Goal: Check status: Check status

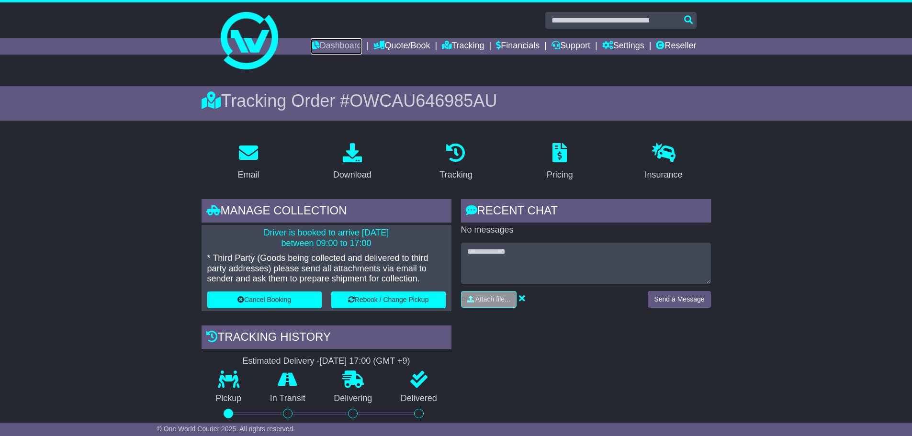
click at [317, 50] on link "Dashboard" at bounding box center [336, 46] width 51 height 16
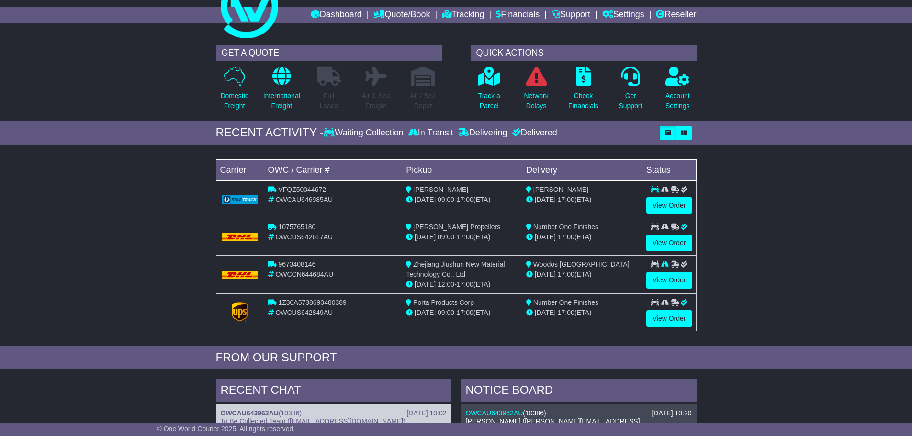
scroll to position [48, 0]
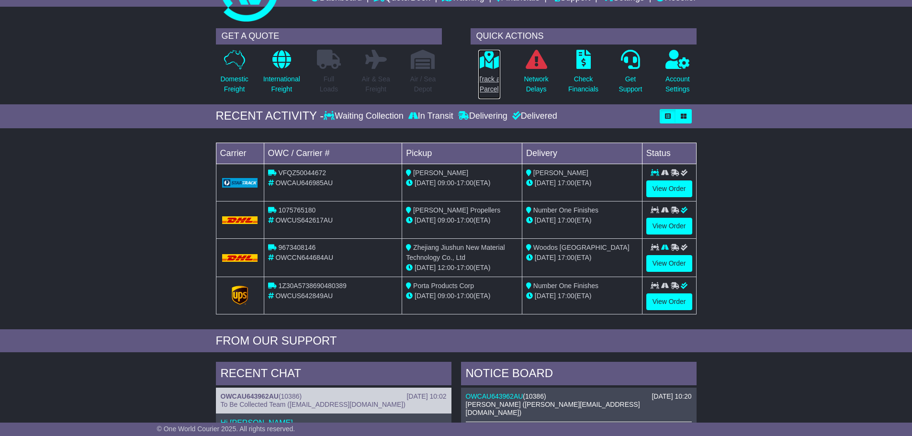
click at [485, 78] on p "Track a Parcel" at bounding box center [489, 84] width 22 height 20
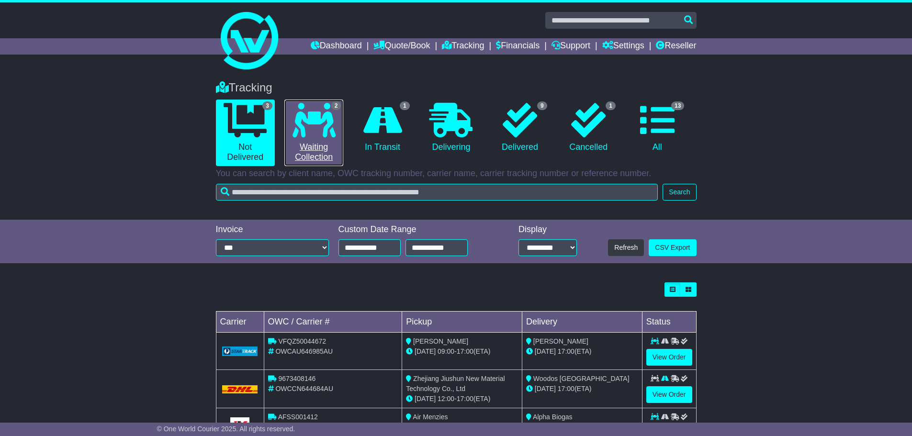
click at [319, 131] on icon at bounding box center [313, 120] width 43 height 34
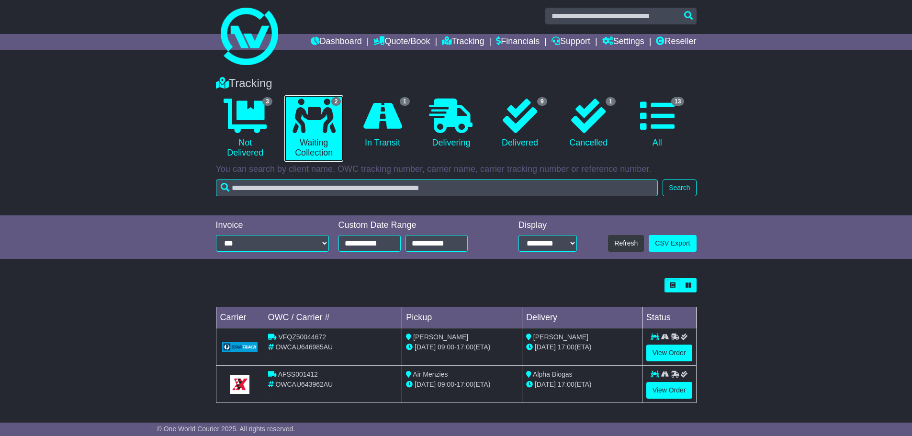
scroll to position [5, 0]
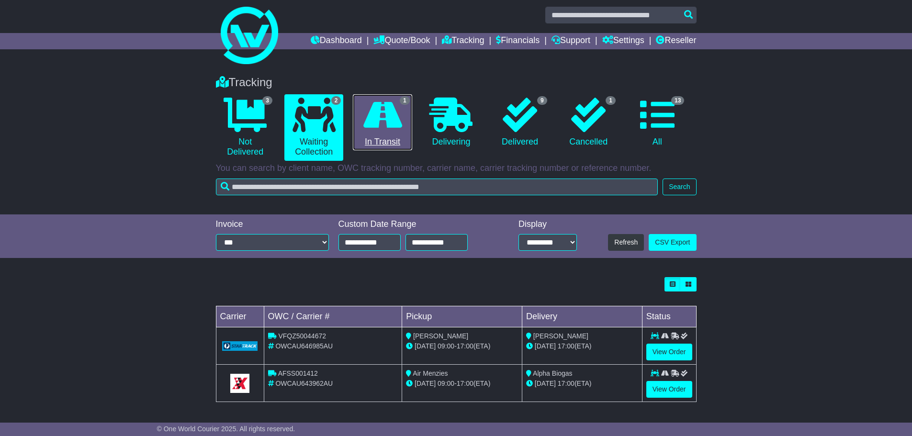
click at [394, 127] on icon at bounding box center [382, 115] width 39 height 34
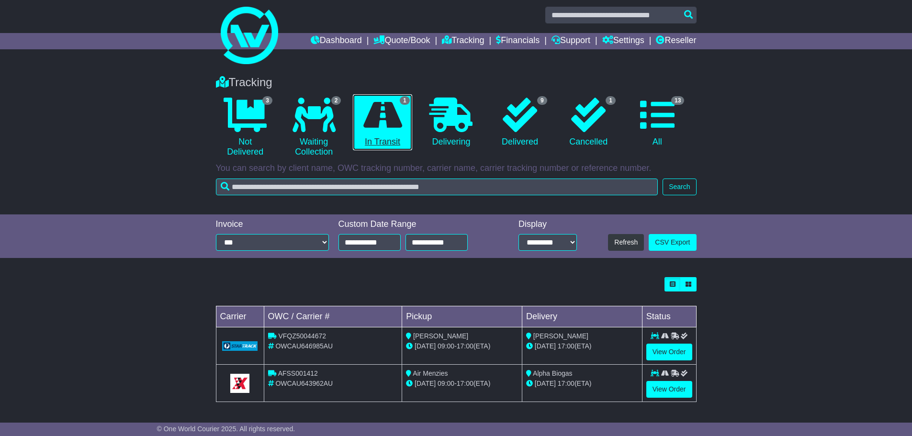
scroll to position [0, 0]
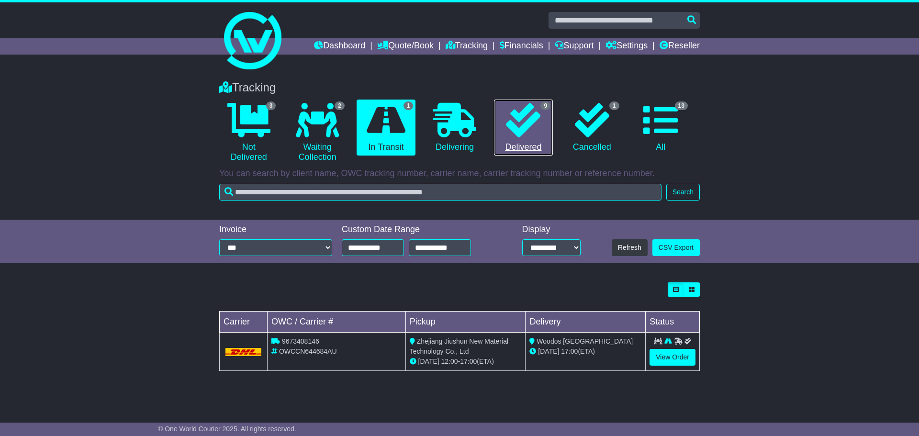
click at [514, 134] on icon at bounding box center [523, 120] width 34 height 34
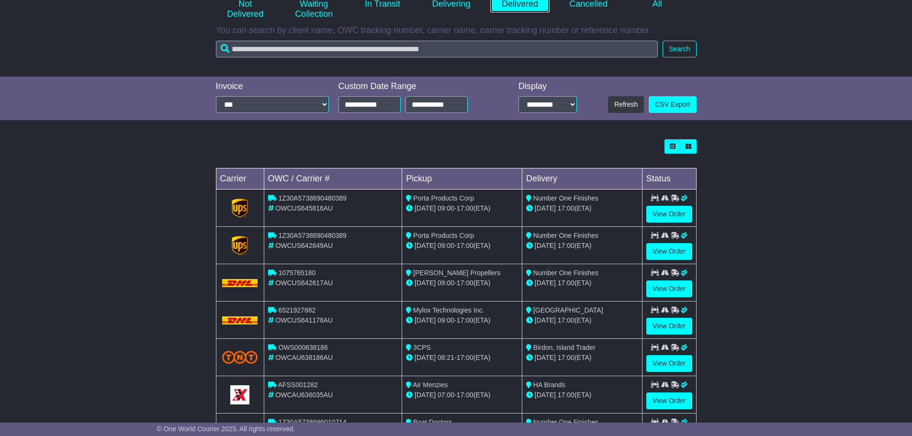
scroll to position [144, 0]
